Goal: Information Seeking & Learning: Learn about a topic

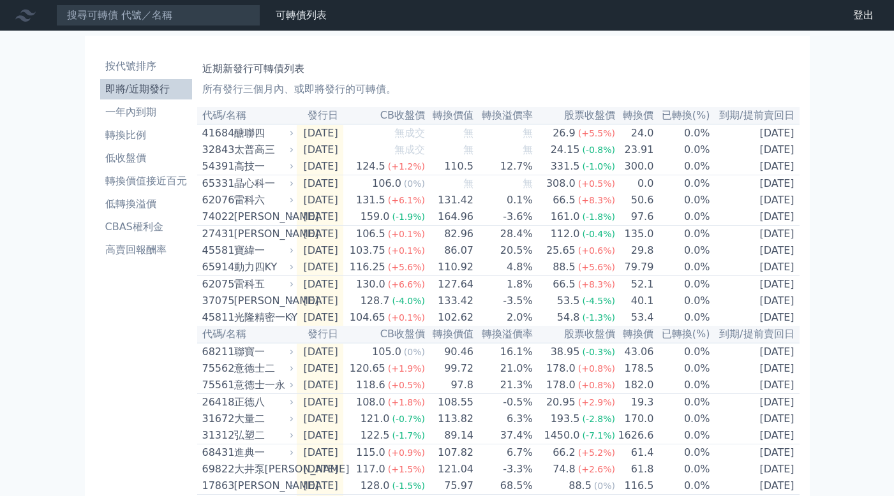
scroll to position [462, 0]
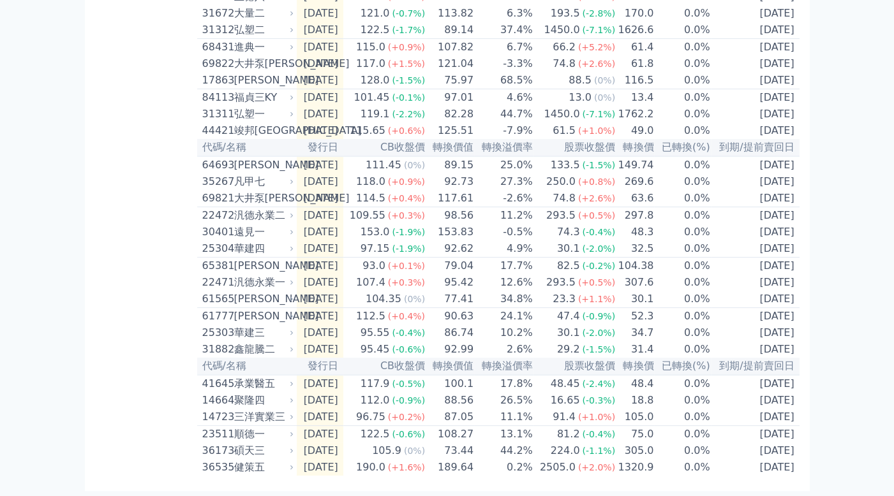
click at [817, 123] on div "可轉債列表 財務數據 可轉債列表 財務數據 登出 登出 按代號排序 即將/近期發行 一年內到期 轉換比例 低收盤價 轉換價值接近百元 低轉換溢價" at bounding box center [447, 45] width 894 height 902
click at [834, 269] on div "可轉債列表 財務數據 可轉債列表 財務數據 登出 登出 按代號排序 即將/近期發行 一年內到期 轉換比例 低收盤價 轉換價值接近百元 低轉換溢價" at bounding box center [447, 45] width 894 height 902
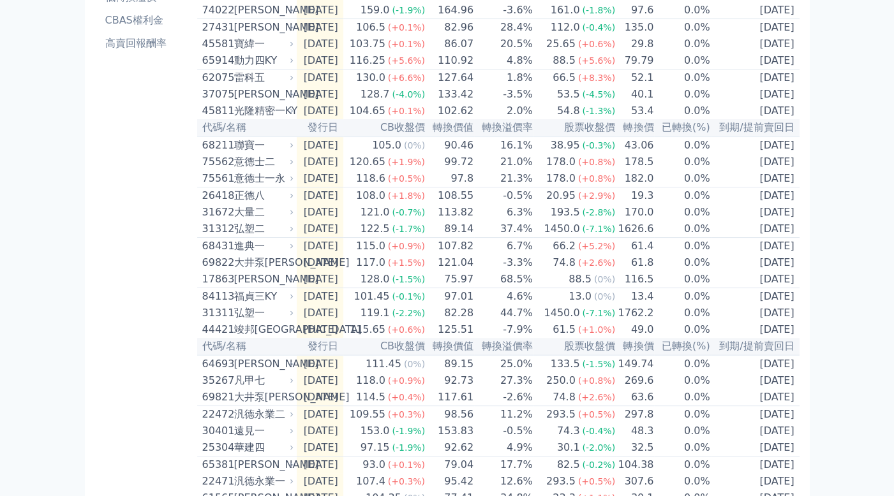
scroll to position [0, 0]
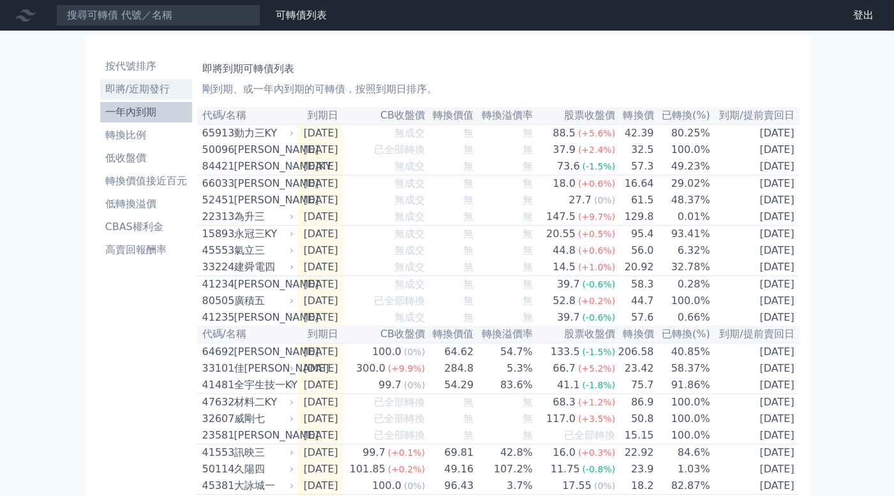
click at [144, 91] on li "即將/近期發行" at bounding box center [146, 89] width 92 height 15
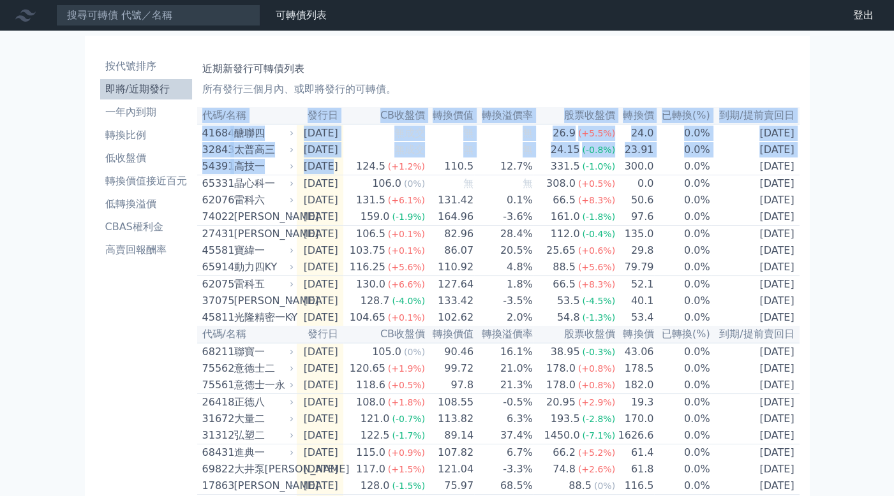
drag, startPoint x: 334, startPoint y: 173, endPoint x: 806, endPoint y: 170, distance: 472.1
click at [806, 170] on div "按代號排序 即將/近期發行 一年內到期 轉換比例 低收盤價 轉換價值接近百元 低轉換溢價 CBAS權利金 高賣回報酬率 近期新發行可轉債列表 所有發行三個月內…" at bounding box center [447, 466] width 725 height 861
click at [807, 170] on div "按代號排序 即將/近期發行 一年內到期 轉換比例 低收盤價 轉換價值接近百元 低轉換溢價 CBAS權利金 高賣回報酬率 近期新發行可轉債列表 所有發行三個月內…" at bounding box center [447, 466] width 725 height 861
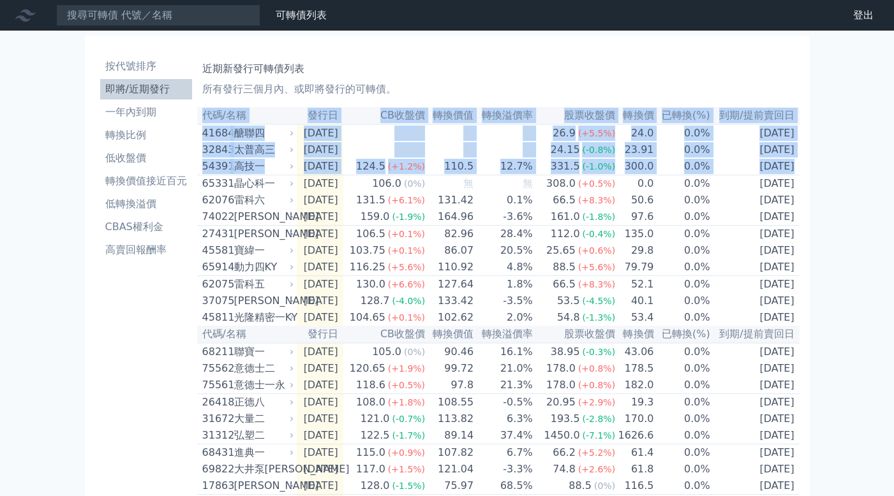
drag, startPoint x: 773, startPoint y: 168, endPoint x: 820, endPoint y: 164, distance: 47.4
click at [810, 165] on div "按代號排序 即將/近期發行 一年內到期 轉換比例 低收盤價 轉換價值接近百元 低轉換溢價 CBAS權利金 高賣回報酬率 近期新發行可轉債列表 所有發行三個月內…" at bounding box center [447, 466] width 735 height 871
click at [827, 162] on div "可轉債列表 財務數據 可轉債列表 財務數據 登出 登出 按代號排序 即將/近期發行 一年內到期 轉換比例 低收盤價 轉換價值接近百元 低轉換溢價" at bounding box center [447, 451] width 894 height 902
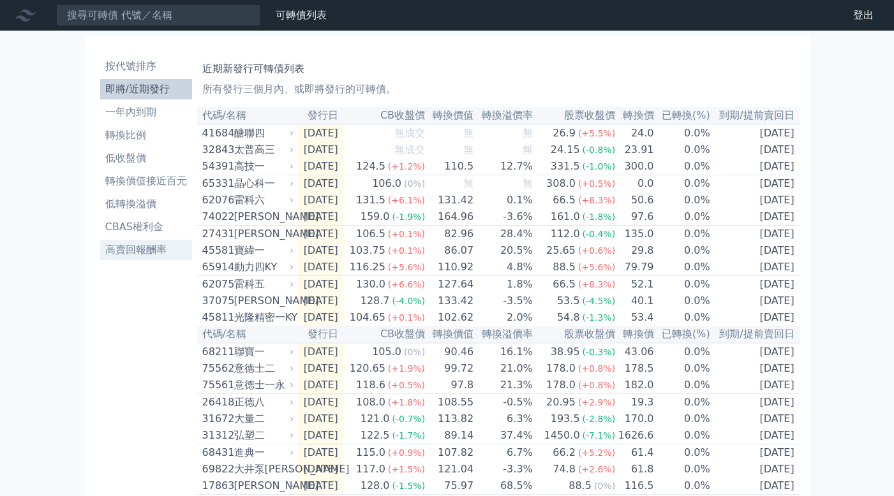
click at [150, 244] on li "高賣回報酬率" at bounding box center [146, 249] width 92 height 15
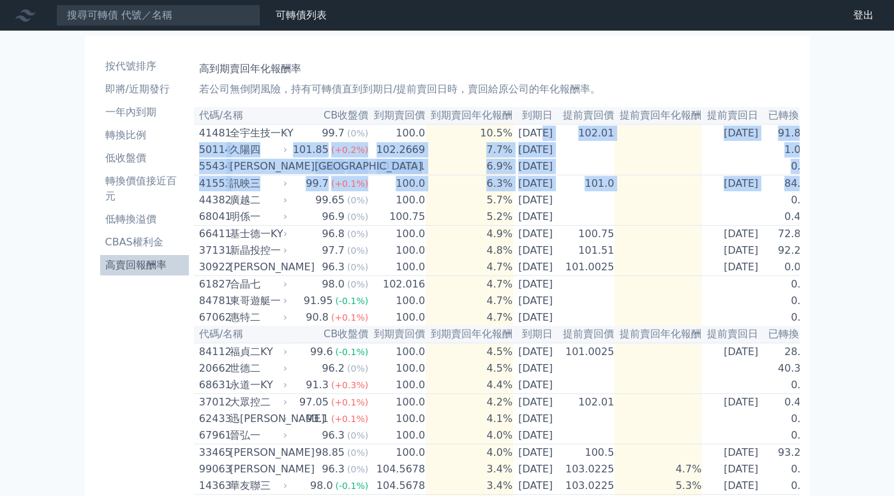
scroll to position [0, 28]
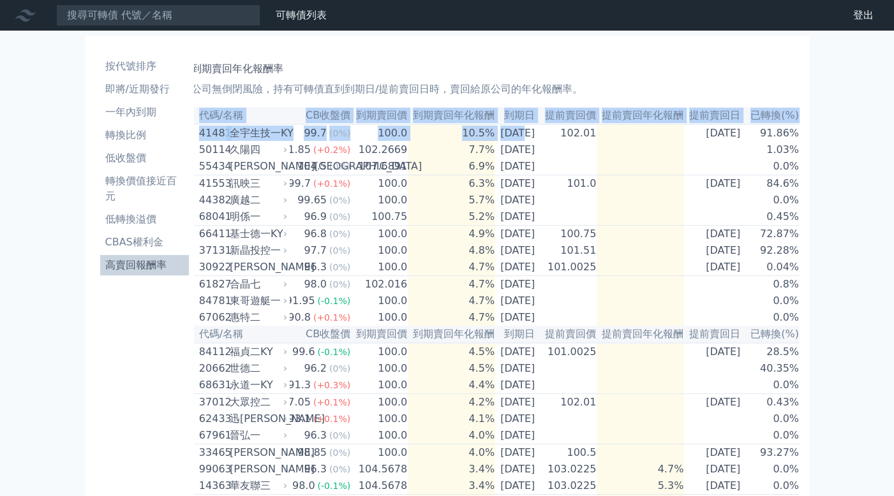
drag, startPoint x: 528, startPoint y: 136, endPoint x: 804, endPoint y: 188, distance: 280.4
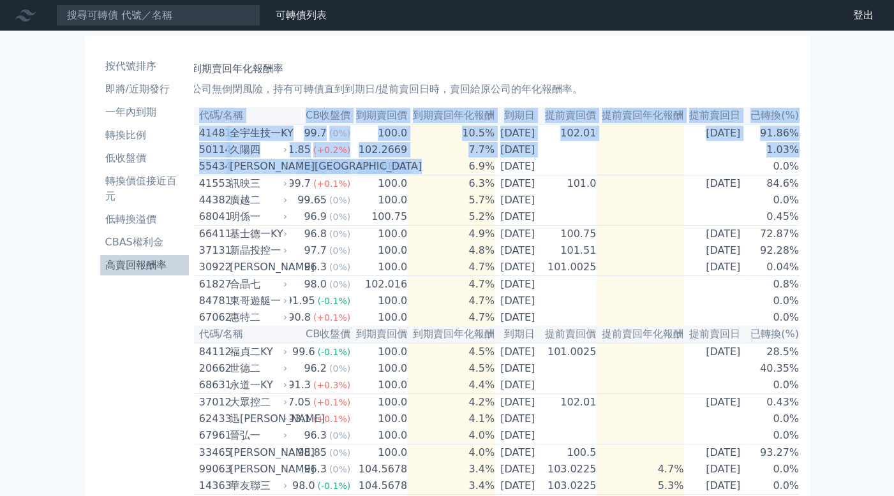
drag, startPoint x: 449, startPoint y: 177, endPoint x: 839, endPoint y: 195, distance: 390.2
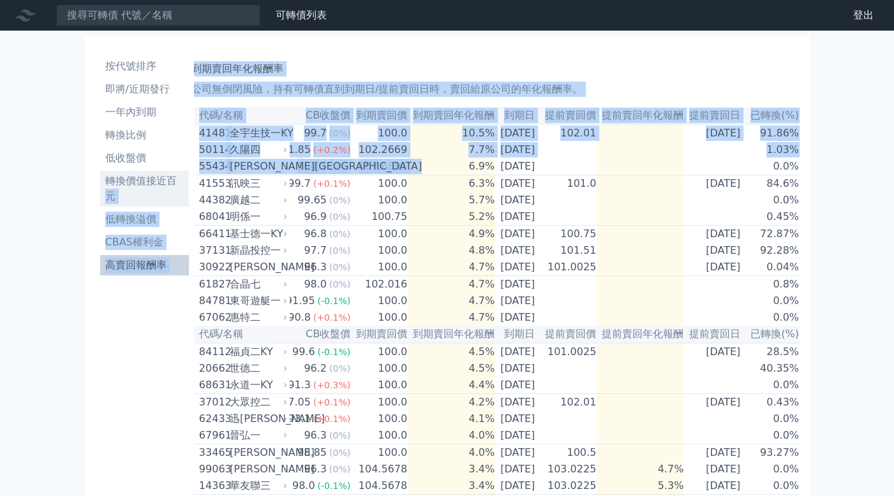
scroll to position [0, 0]
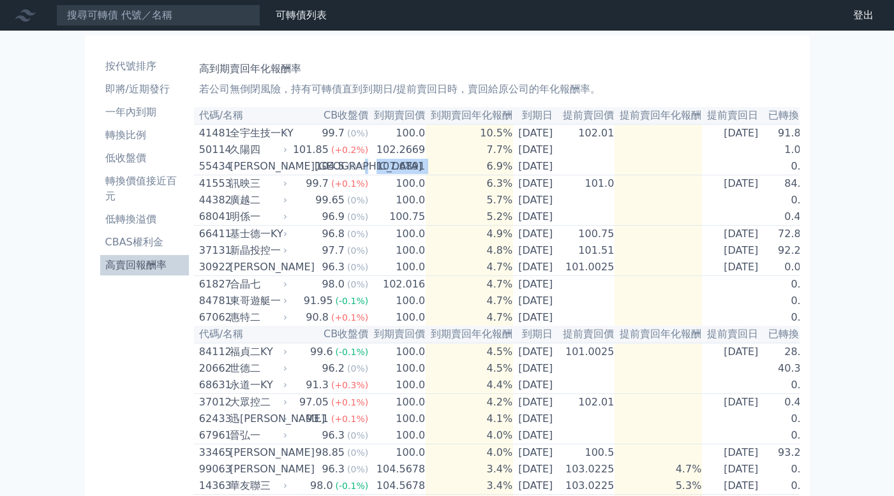
drag, startPoint x: 447, startPoint y: 164, endPoint x: 372, endPoint y: 163, distance: 74.6
click at [355, 173] on tr "55434 桓鼎四KY 104.5 (0%) 107.6891 6.9% 2026-02-21 0.0%" at bounding box center [505, 166] width 623 height 17
click at [463, 78] on div "高到期賣回年化報酬率 若公司無倒閉風險，持有可轉債直到到期日/提前賣回日時，賣回給原公司的年化報酬率。" at bounding box center [496, 76] width 595 height 41
click at [153, 240] on li "CBAS權利金" at bounding box center [144, 242] width 89 height 15
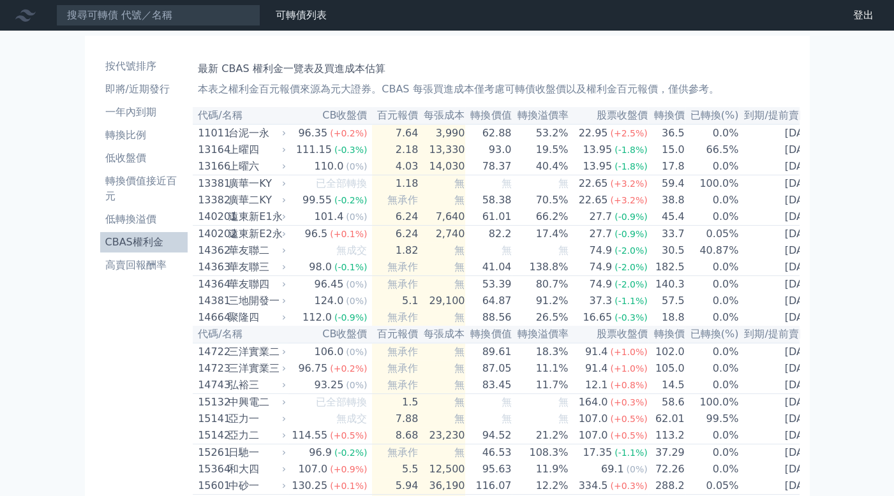
click at [440, 118] on th "每張成本" at bounding box center [441, 115] width 47 height 17
click at [451, 118] on th "每張成本" at bounding box center [441, 115] width 47 height 17
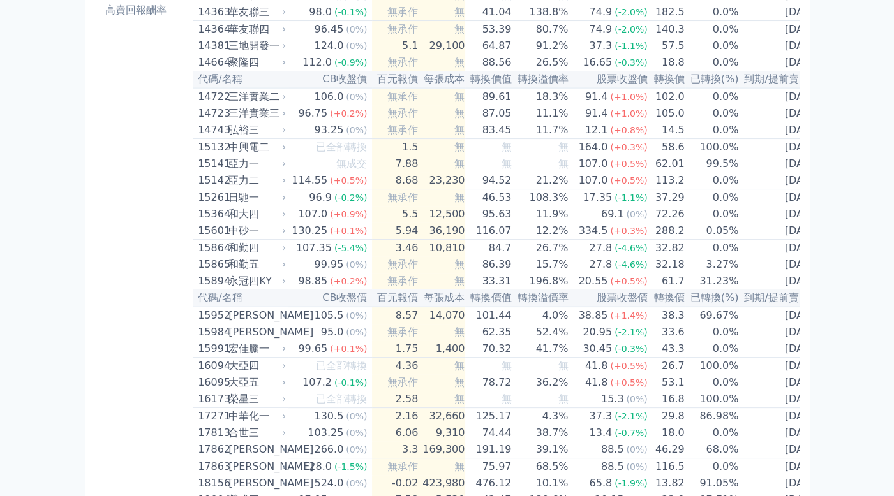
scroll to position [319, 0]
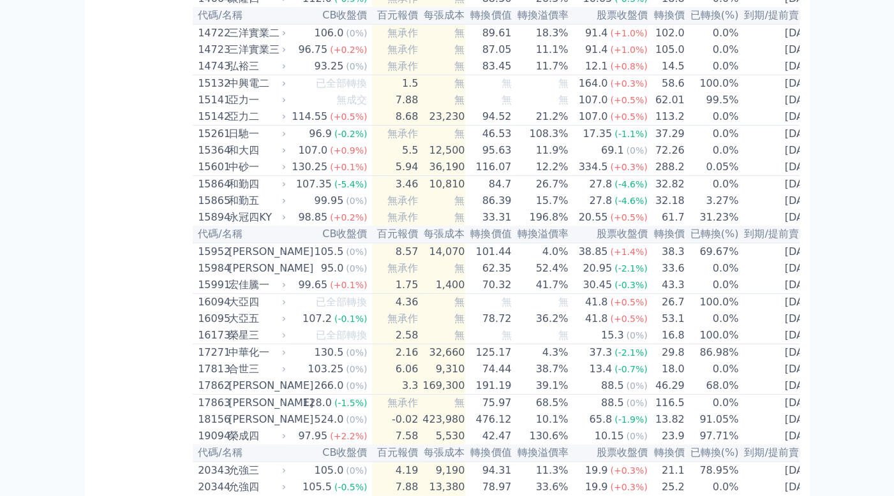
drag, startPoint x: 452, startPoint y: 118, endPoint x: 141, endPoint y: 202, distance: 321.9
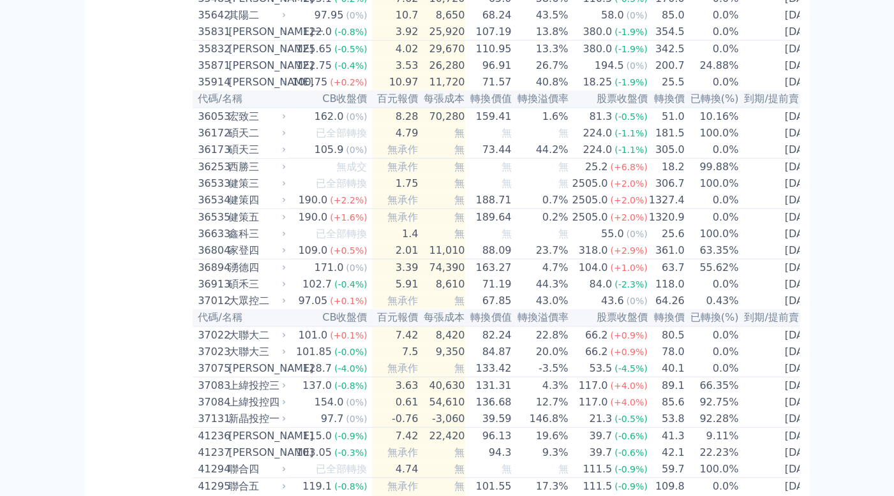
scroll to position [2807, 0]
